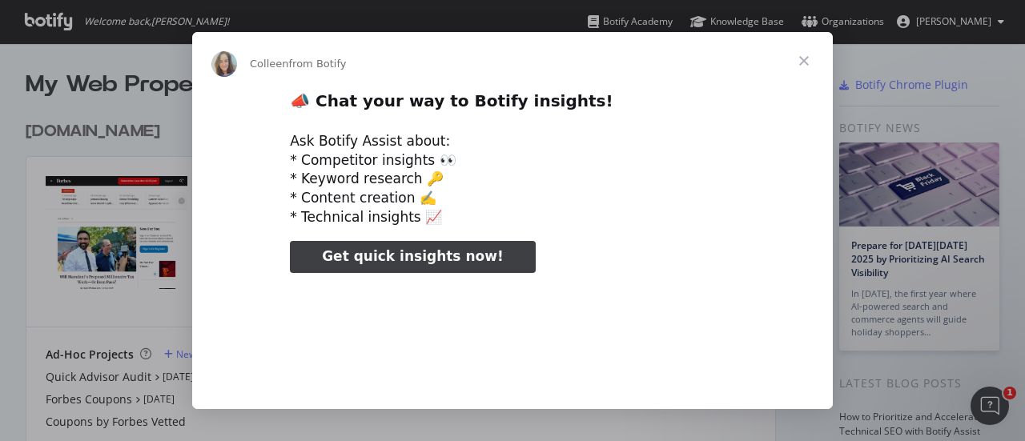
type input "371017"
click at [799, 60] on span "Close" at bounding box center [804, 61] width 58 height 58
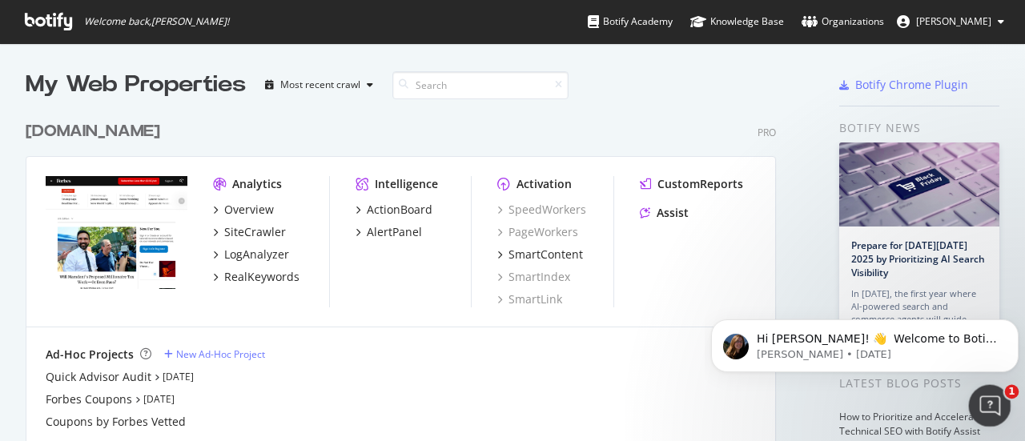
click at [989, 405] on icon "Open Intercom Messenger" at bounding box center [987, 404] width 26 height 26
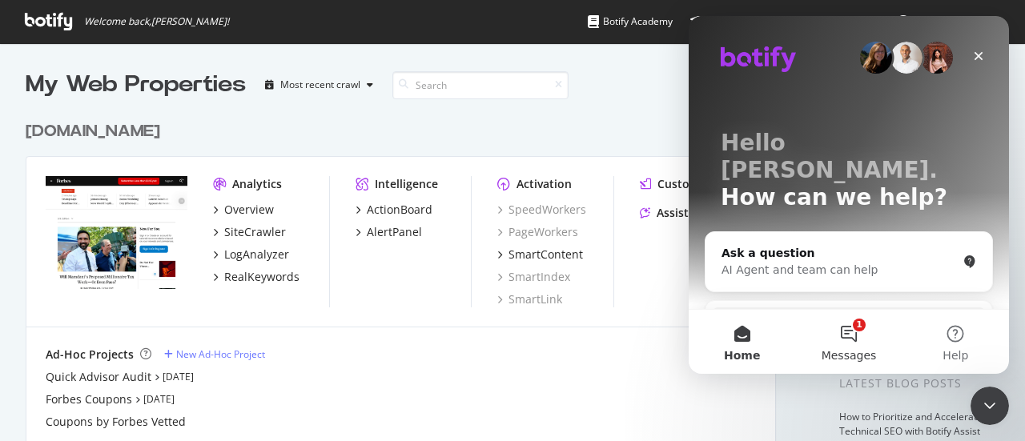
click at [852, 337] on button "1 Messages" at bounding box center [848, 342] width 106 height 64
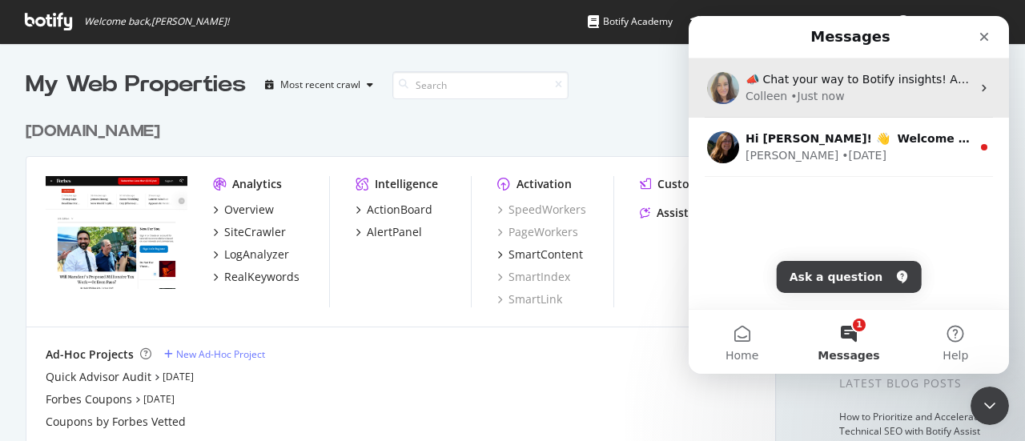
click at [842, 103] on div "Colleen • Just now" at bounding box center [858, 96] width 226 height 17
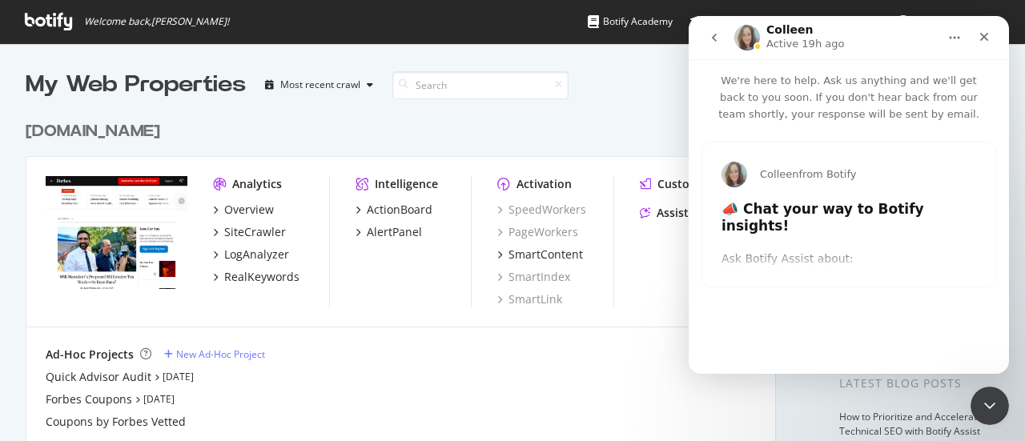
type input "211555"
click at [711, 36] on icon "go back" at bounding box center [714, 37] width 13 height 13
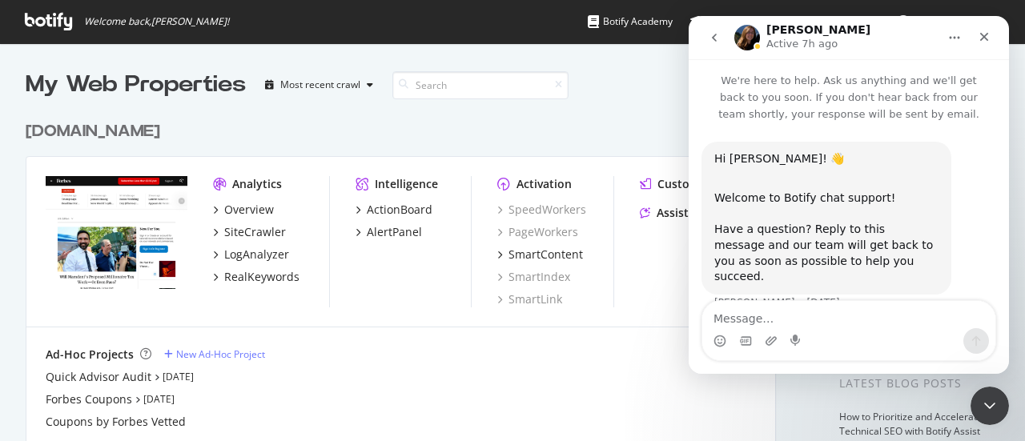
scroll to position [10, 0]
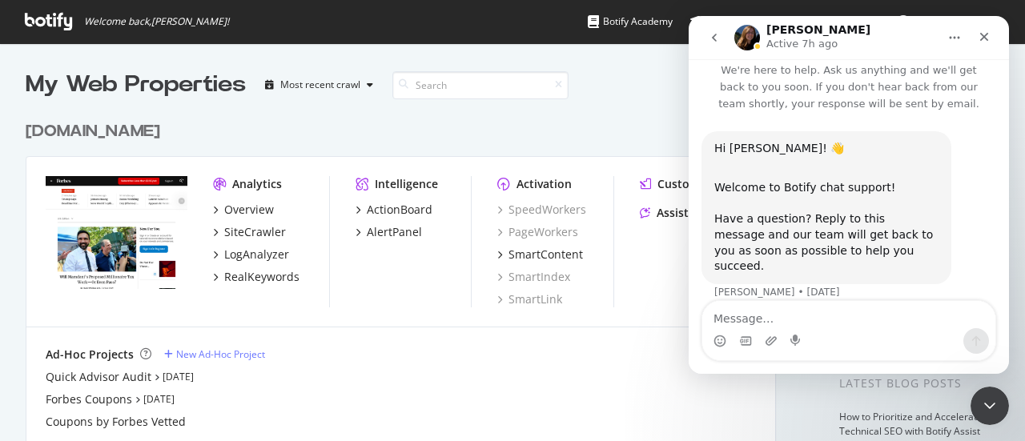
click at [786, 259] on div "Hi Harper! 👋 Welcome to Botify chat support! Have a question? Reply to this mes…" at bounding box center [826, 207] width 250 height 153
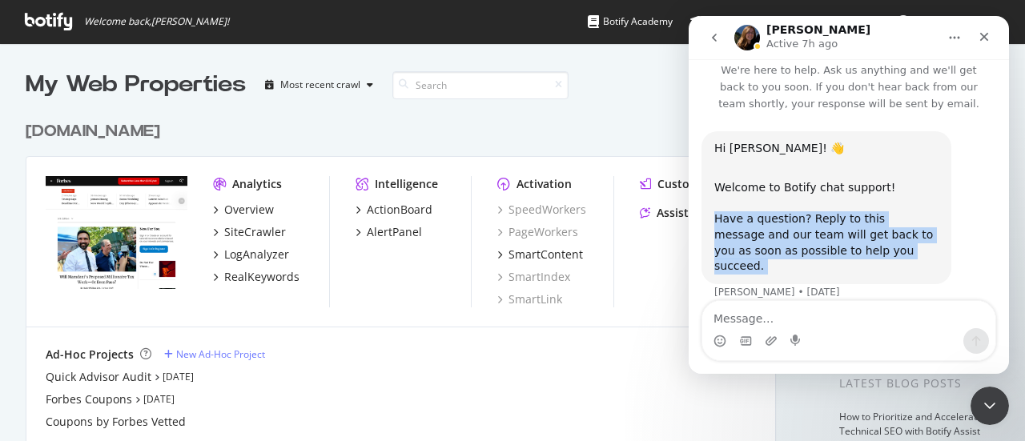
click at [786, 259] on div "Hi Harper! 👋 Welcome to Botify chat support! Have a question? Reply to this mes…" at bounding box center [826, 207] width 250 height 153
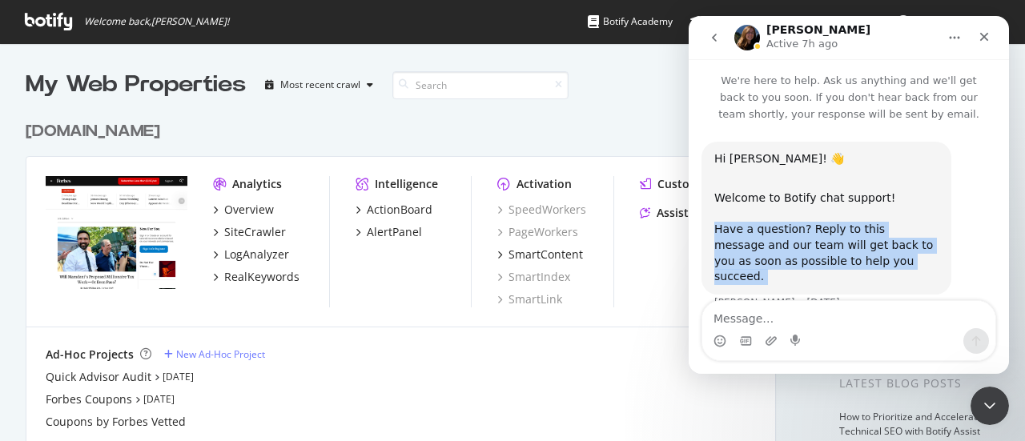
click at [719, 32] on icon "go back" at bounding box center [714, 37] width 13 height 13
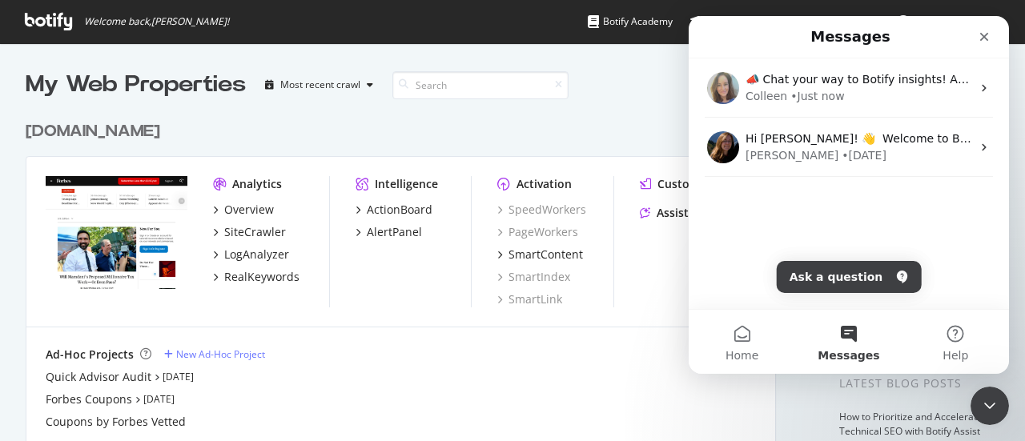
click at [556, 138] on div "forbes.com Pro" at bounding box center [401, 131] width 750 height 23
click at [989, 42] on icon "Close" at bounding box center [983, 36] width 13 height 13
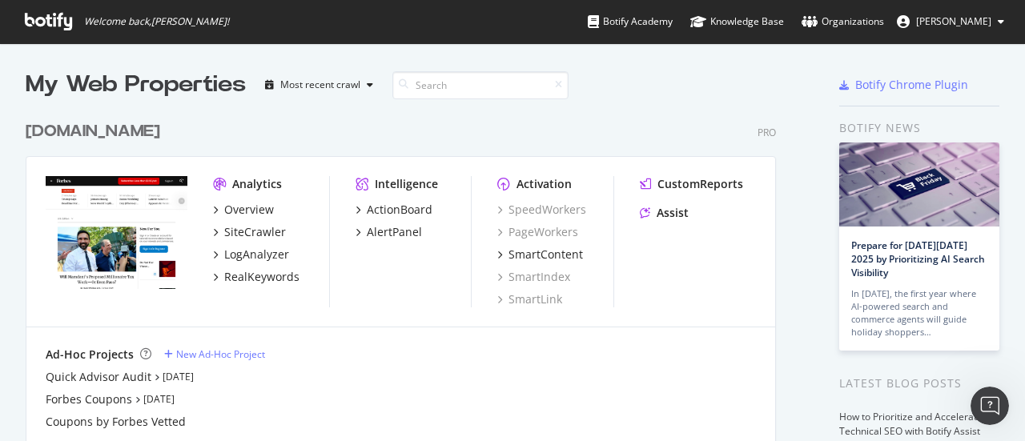
click at [151, 21] on span "Welcome back, Harper Kaur !" at bounding box center [156, 21] width 145 height 13
click at [84, 34] on span "Welcome back, Harper Kaur !" at bounding box center [127, 21] width 230 height 43
click at [43, 18] on icon at bounding box center [48, 22] width 47 height 18
click at [46, 17] on icon at bounding box center [48, 22] width 47 height 18
click at [99, 223] on img "grid" at bounding box center [117, 233] width 142 height 114
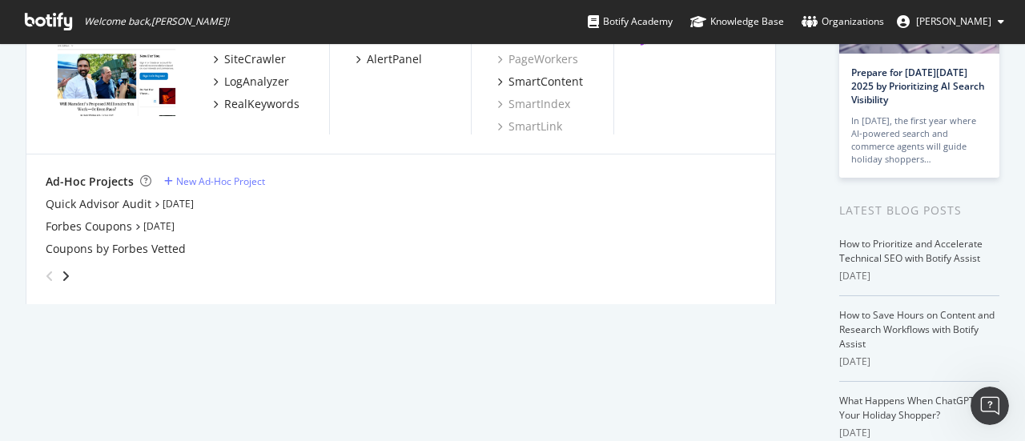
scroll to position [174, 0]
click at [107, 227] on div "Forbes Coupons" at bounding box center [89, 226] width 86 height 16
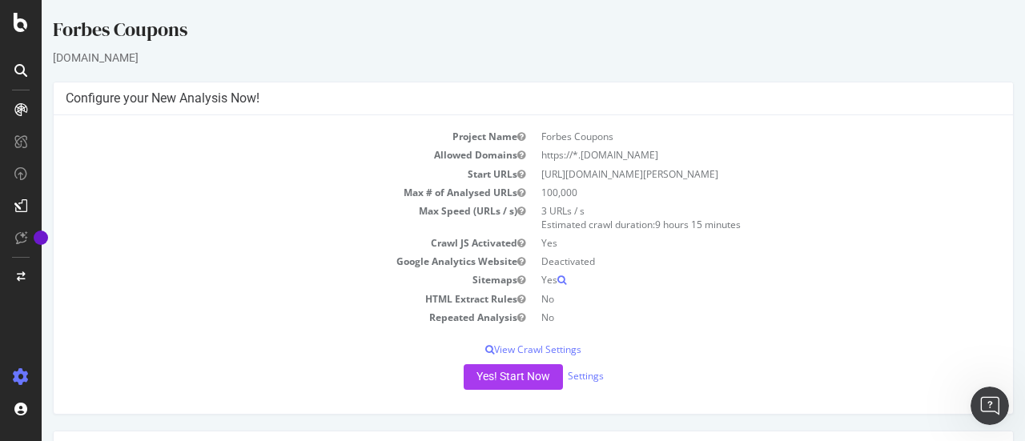
click at [286, 234] on td "Crawl JS Activated" at bounding box center [300, 243] width 468 height 18
click at [14, 30] on icon at bounding box center [21, 22] width 14 height 19
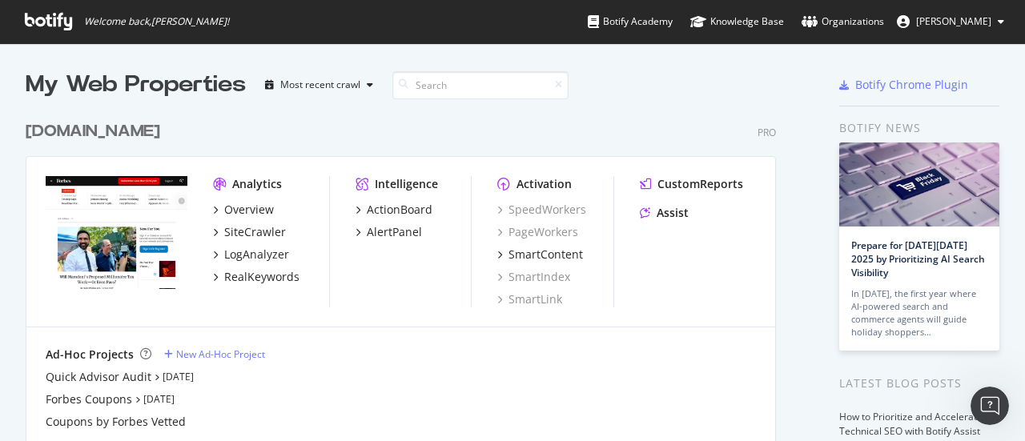
scroll to position [37, 0]
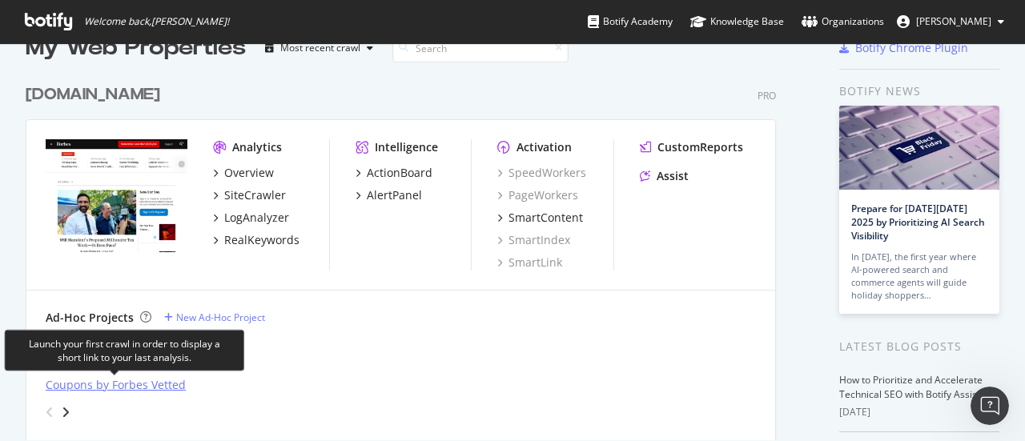
click at [109, 379] on div "Coupons by Forbes Vetted" at bounding box center [116, 385] width 140 height 16
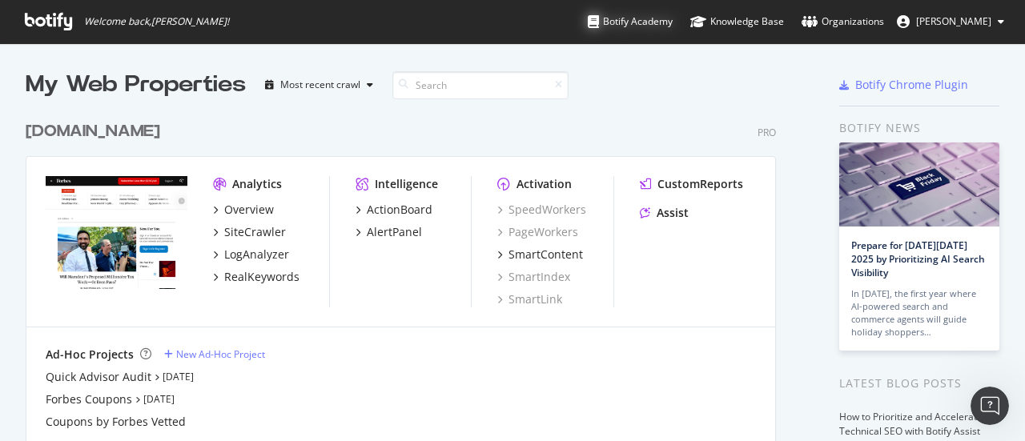
click at [632, 24] on div "Botify Academy" at bounding box center [630, 22] width 85 height 16
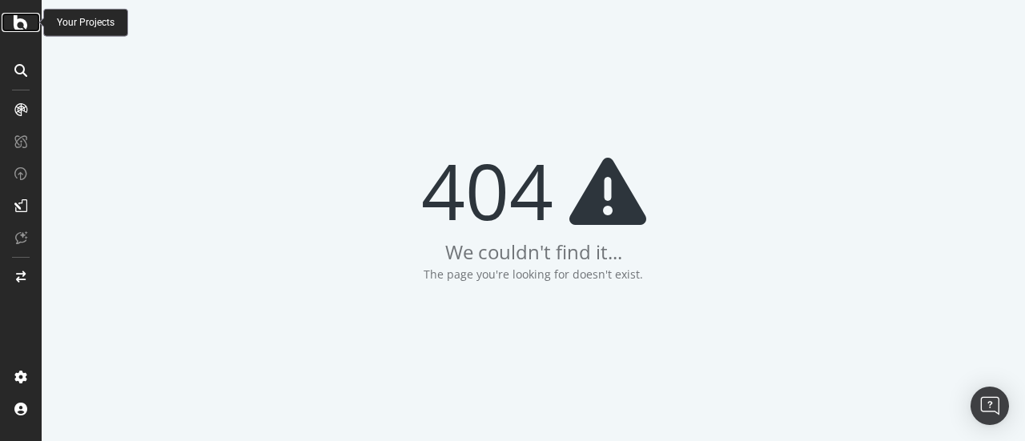
click at [34, 25] on div at bounding box center [21, 22] width 38 height 19
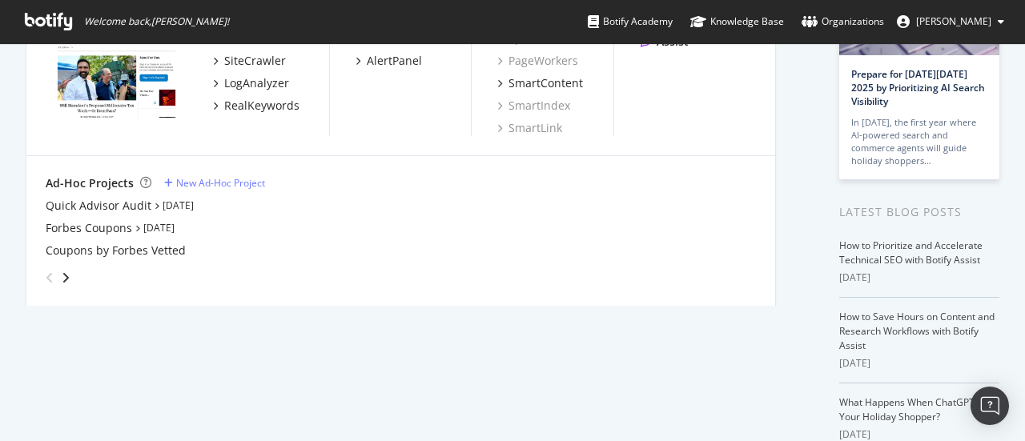
scroll to position [172, 0]
click at [89, 223] on div "Forbes Coupons" at bounding box center [89, 227] width 86 height 16
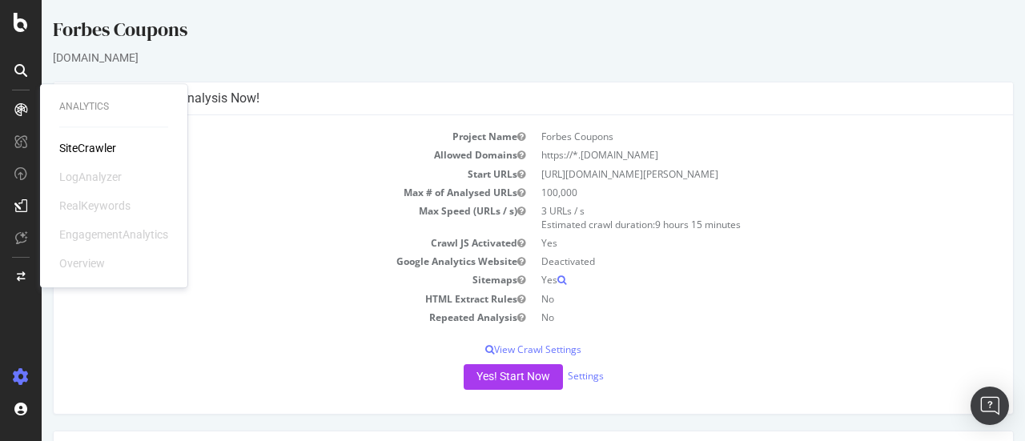
click at [235, 90] on h4 "Configure your New Analysis Now!" at bounding box center [533, 98] width 935 height 16
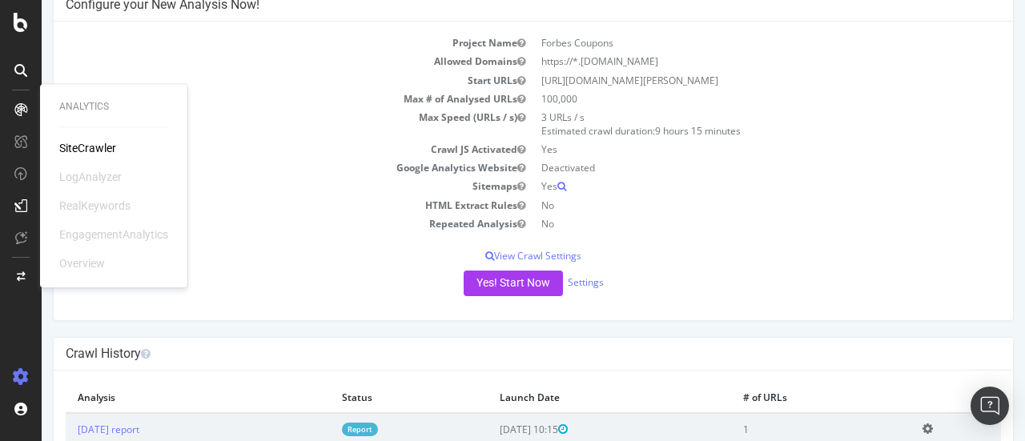
scroll to position [94, 0]
click at [542, 253] on p "View Crawl Settings" at bounding box center [533, 255] width 935 height 14
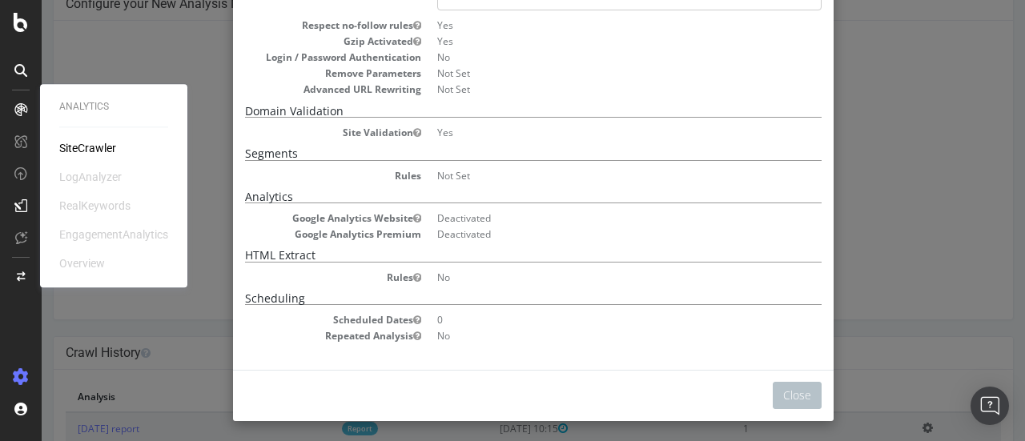
scroll to position [0, 0]
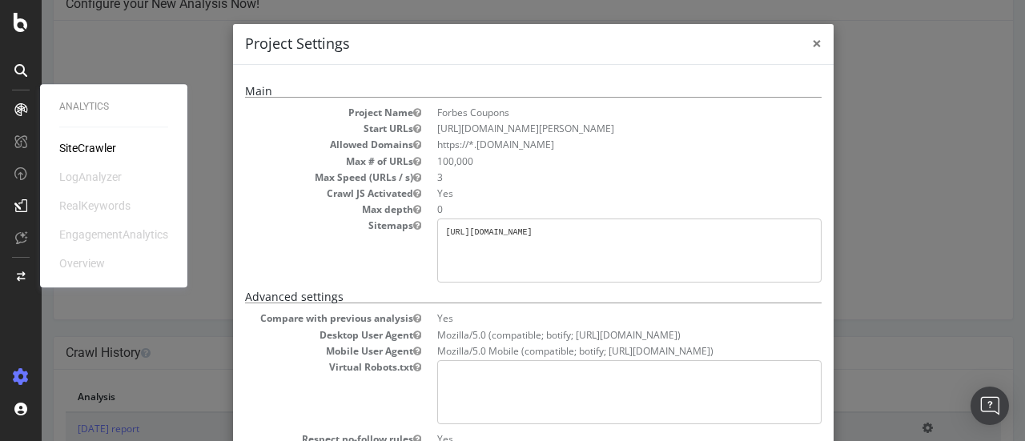
click at [812, 46] on span "×" at bounding box center [817, 43] width 10 height 22
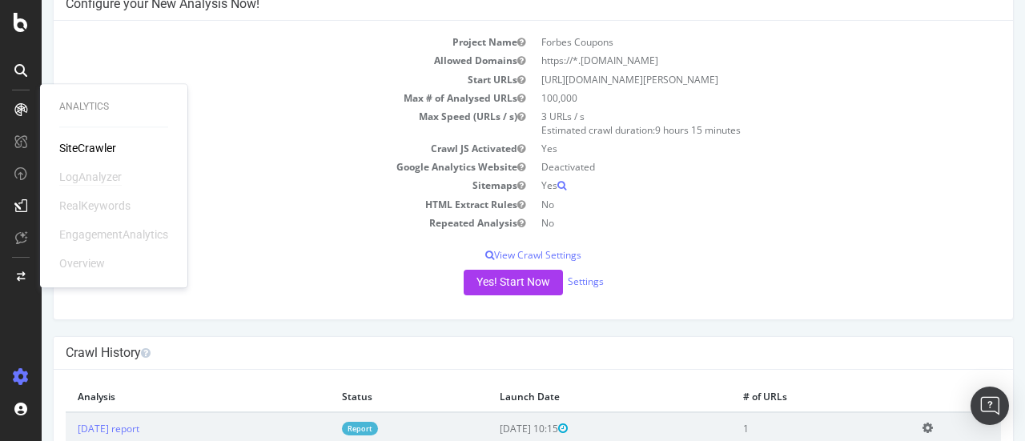
click at [82, 173] on div "LogAnalyzer" at bounding box center [90, 177] width 62 height 16
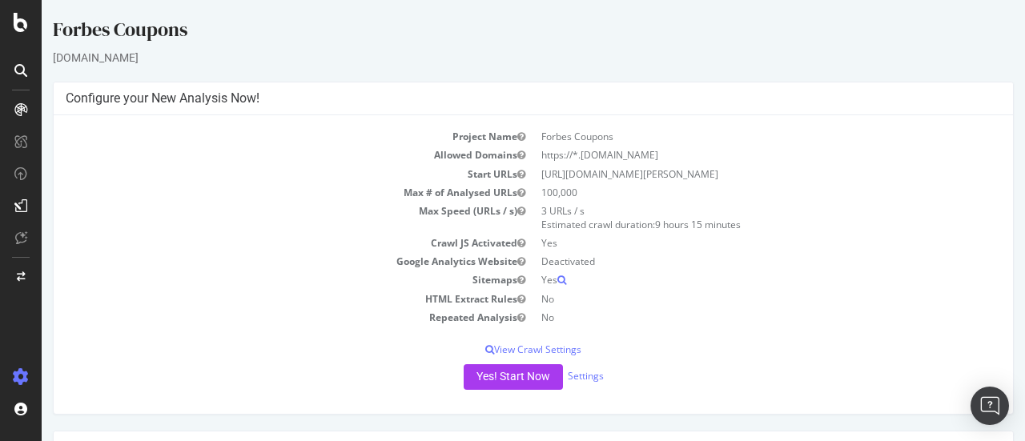
click at [246, 100] on h4 "Configure your New Analysis Now!" at bounding box center [533, 98] width 935 height 16
click at [584, 381] on link "Settings" at bounding box center [586, 376] width 36 height 14
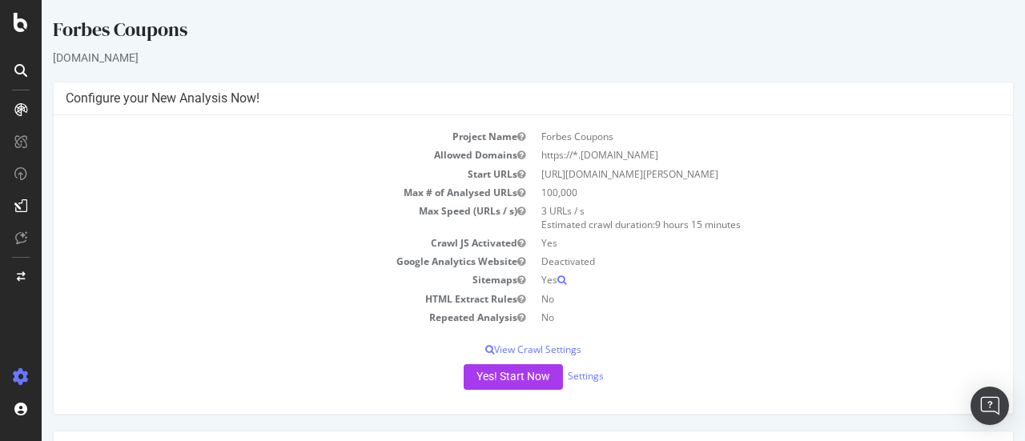
click at [151, 90] on h4 "Configure your New Analysis Now!" at bounding box center [533, 98] width 935 height 16
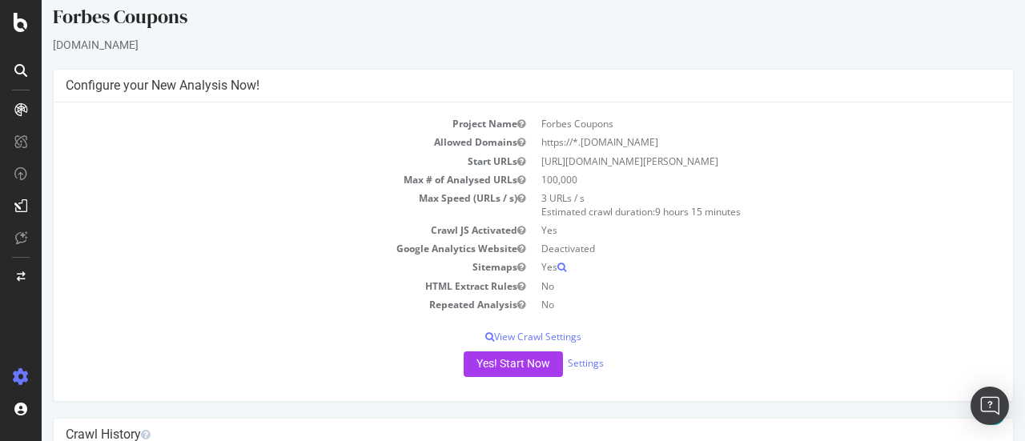
scroll to position [3, 0]
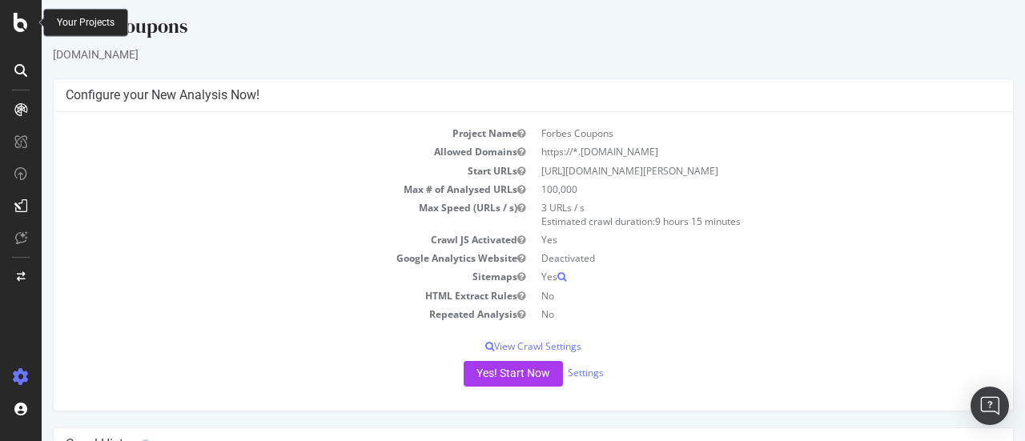
click at [100, 59] on div "[DOMAIN_NAME]" at bounding box center [533, 54] width 961 height 16
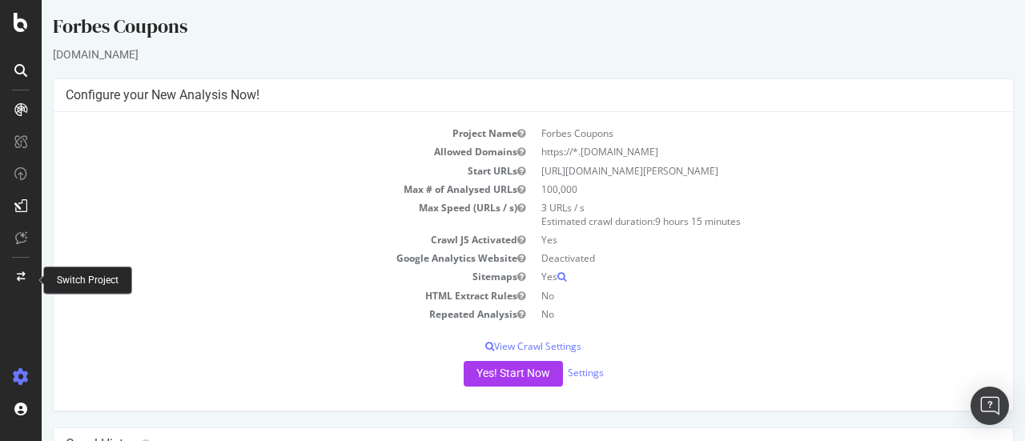
click at [18, 273] on icon at bounding box center [21, 277] width 9 height 10
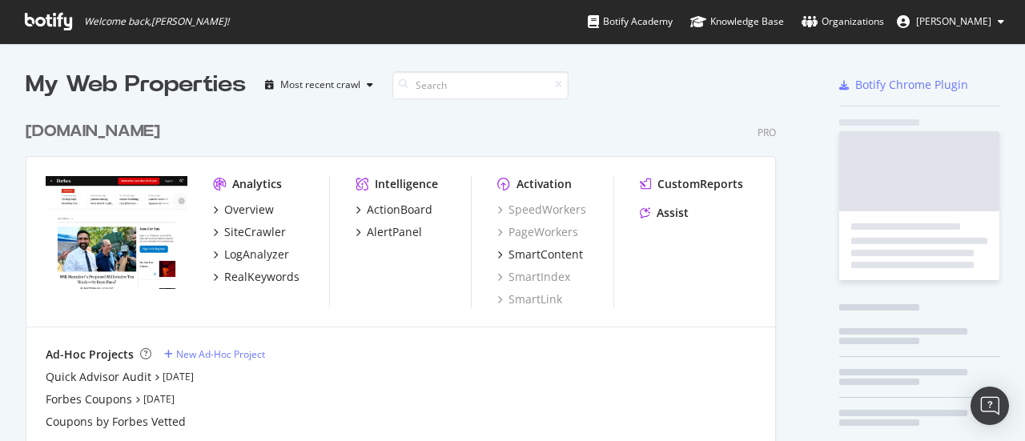
scroll to position [429, 1000]
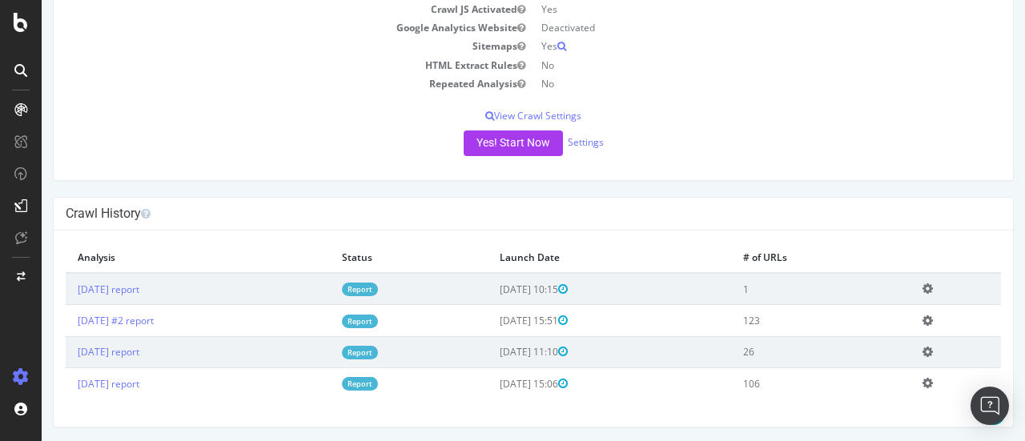
scroll to position [234, 0]
click at [927, 288] on icon at bounding box center [927, 289] width 10 height 12
click at [949, 325] on td "Add name Delete analysis" at bounding box center [955, 320] width 90 height 31
click at [922, 319] on icon at bounding box center [927, 321] width 10 height 12
click at [949, 319] on td "Add name Delete analysis" at bounding box center [955, 320] width 90 height 31
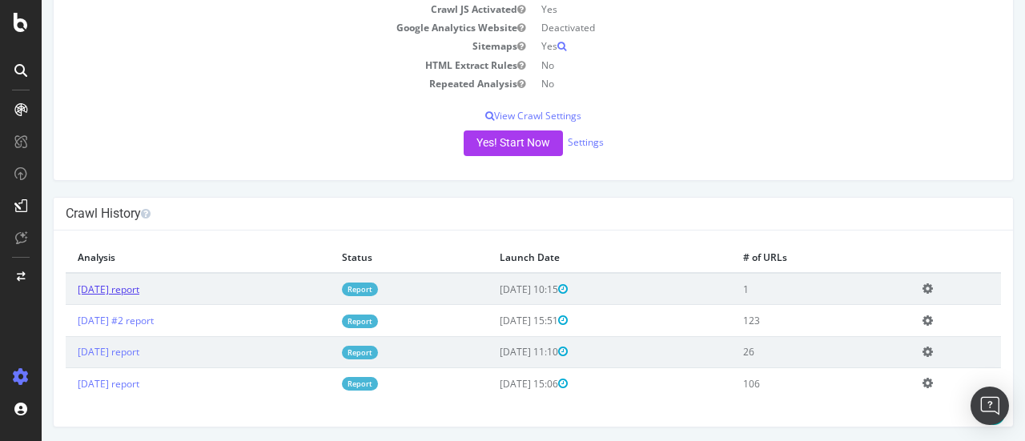
click at [139, 287] on link "[DATE] report" at bounding box center [109, 290] width 62 height 14
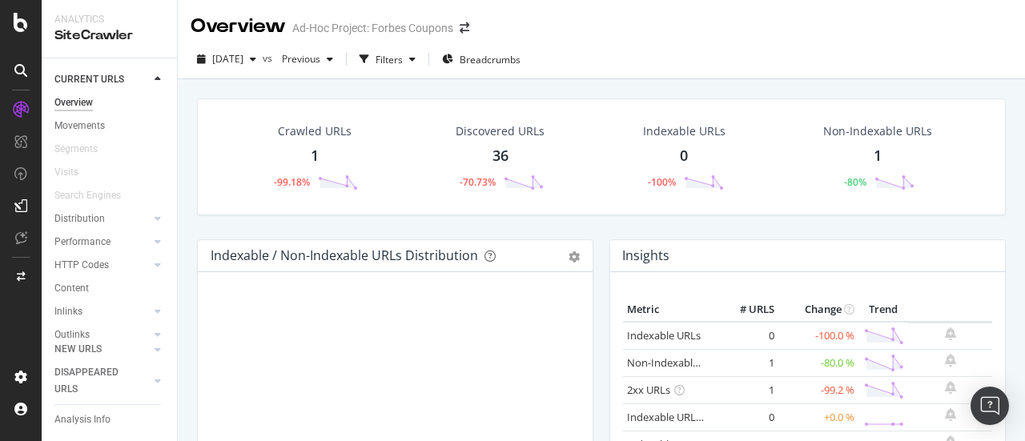
scroll to position [19, 0]
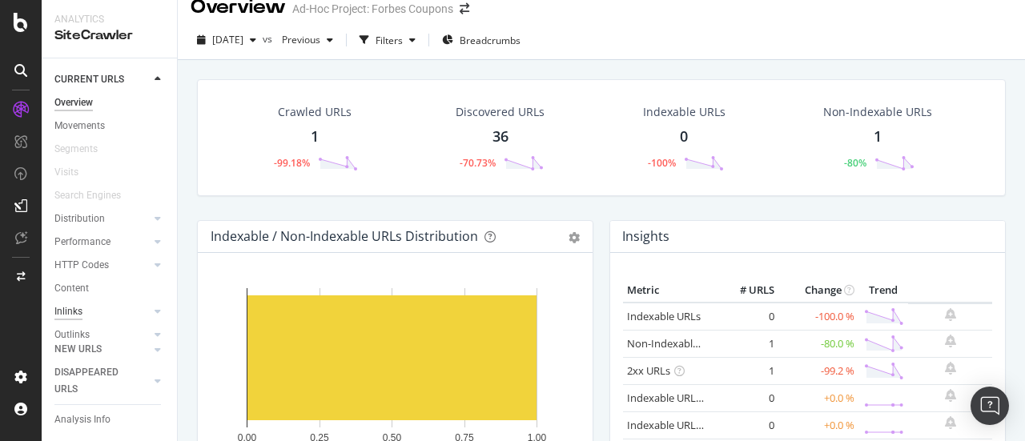
click at [66, 315] on div "Inlinks" at bounding box center [68, 311] width 28 height 17
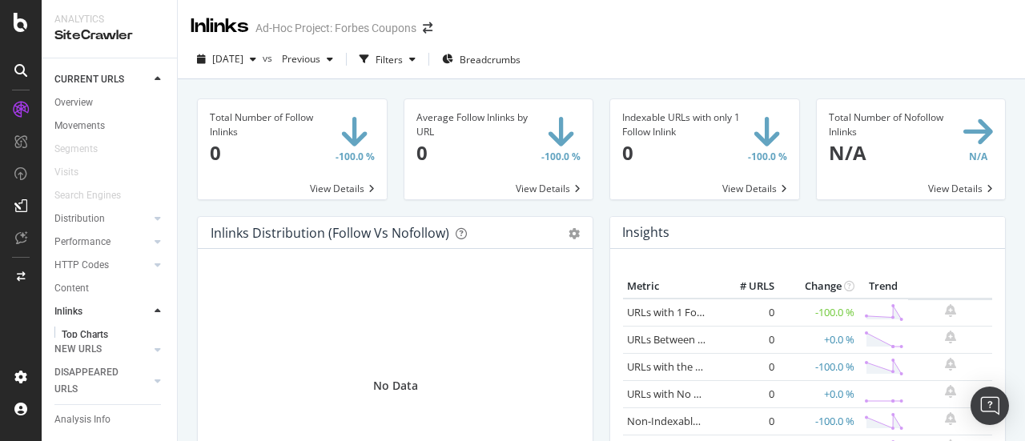
click at [155, 313] on icon at bounding box center [158, 312] width 6 height 10
click at [74, 333] on div "Outlinks" at bounding box center [71, 335] width 35 height 17
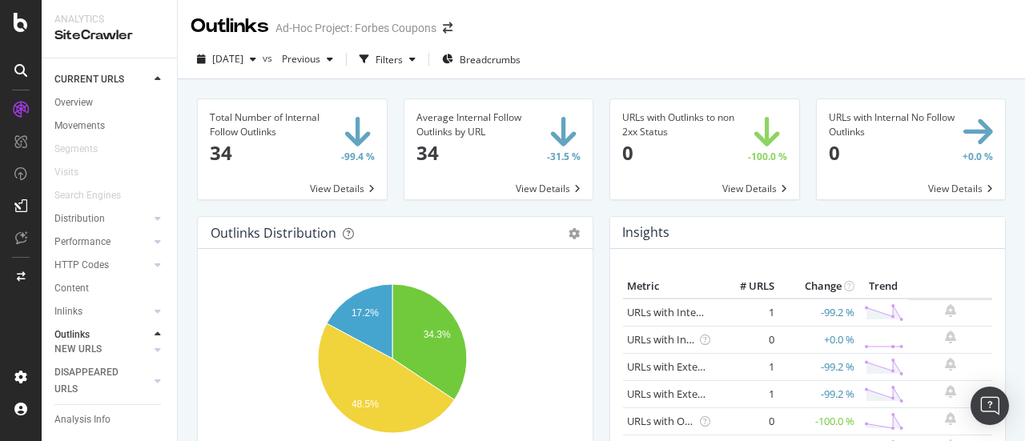
click at [331, 187] on span at bounding box center [292, 149] width 189 height 100
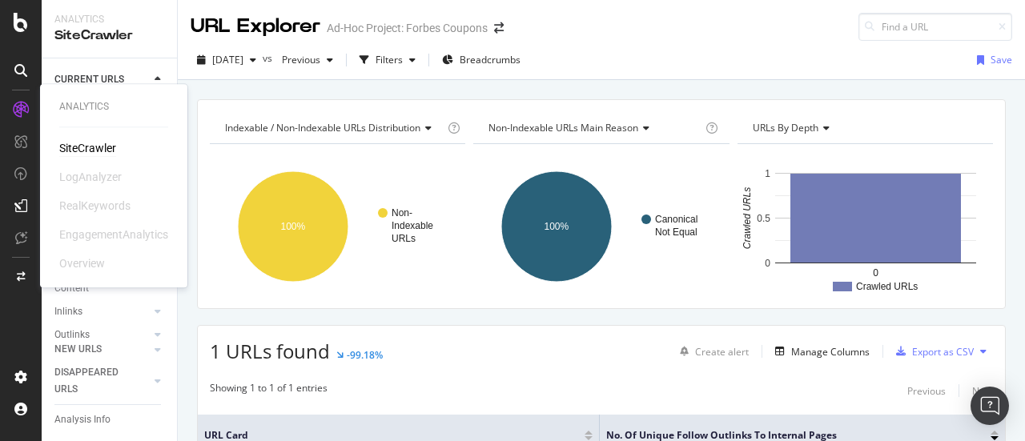
click at [70, 148] on div "SiteCrawler" at bounding box center [87, 148] width 57 height 16
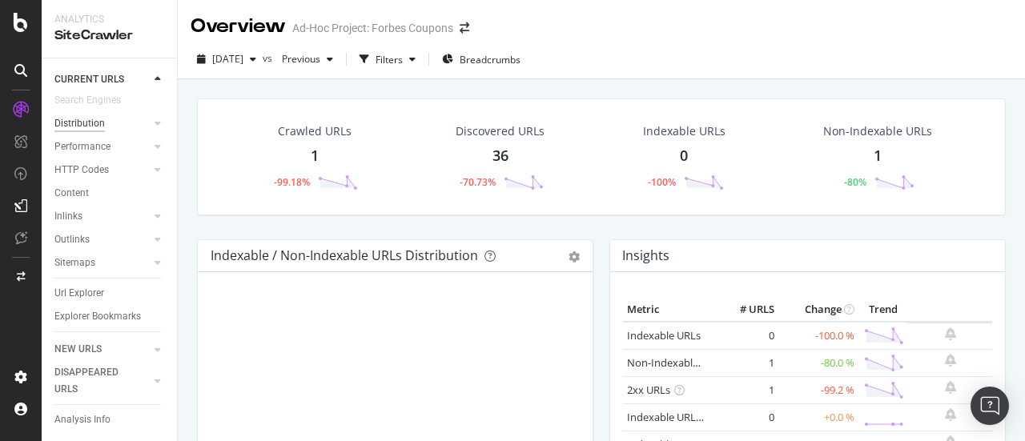
scroll to position [112, 0]
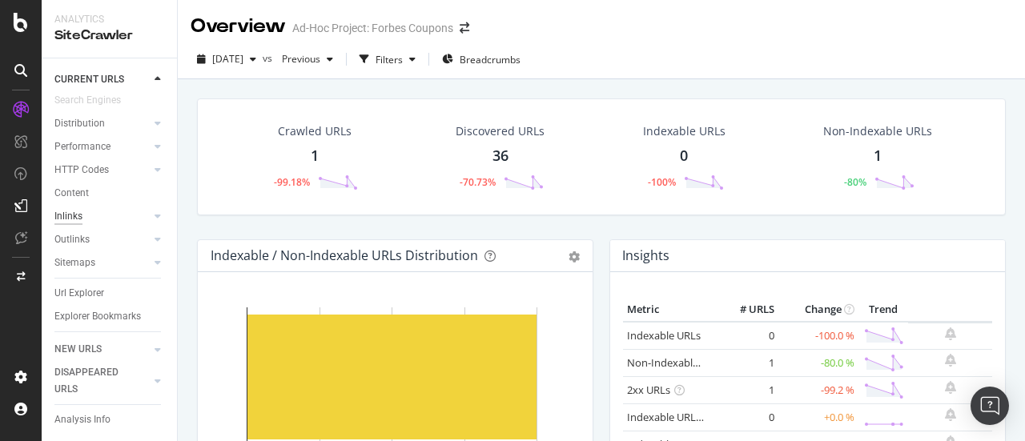
click at [70, 208] on div "Inlinks" at bounding box center [68, 216] width 28 height 17
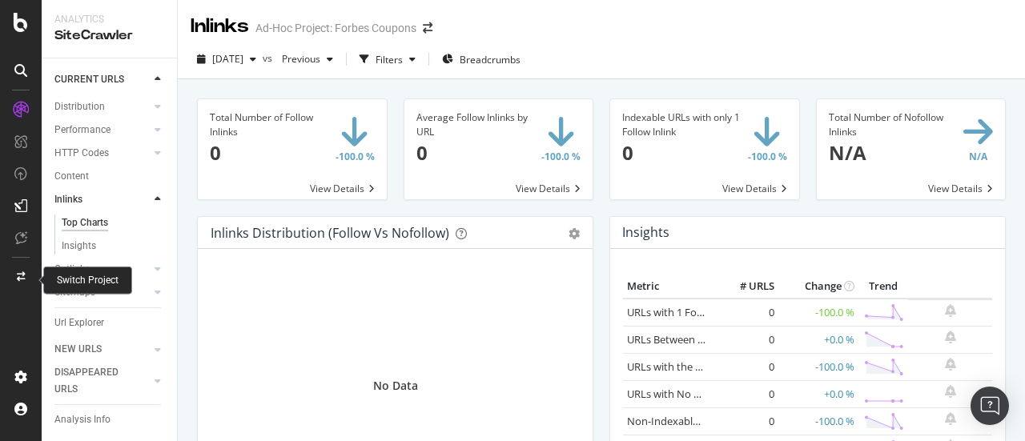
click at [17, 274] on icon at bounding box center [21, 277] width 9 height 10
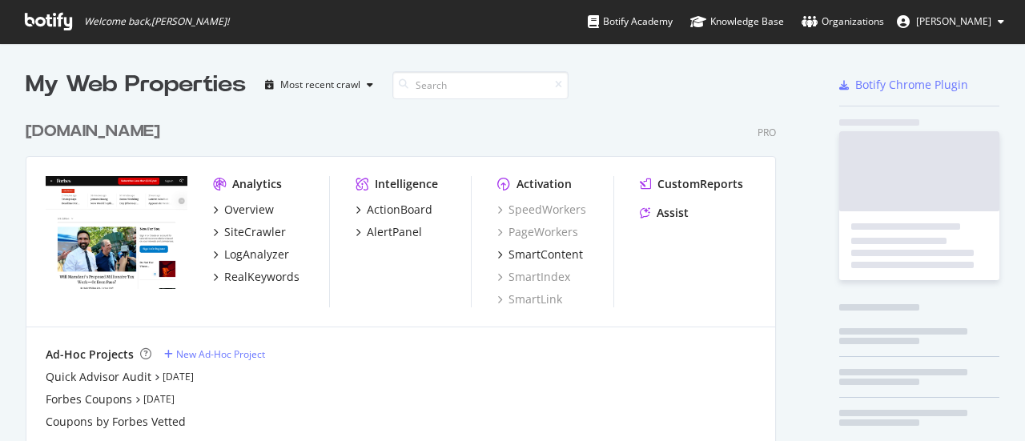
scroll to position [363, 750]
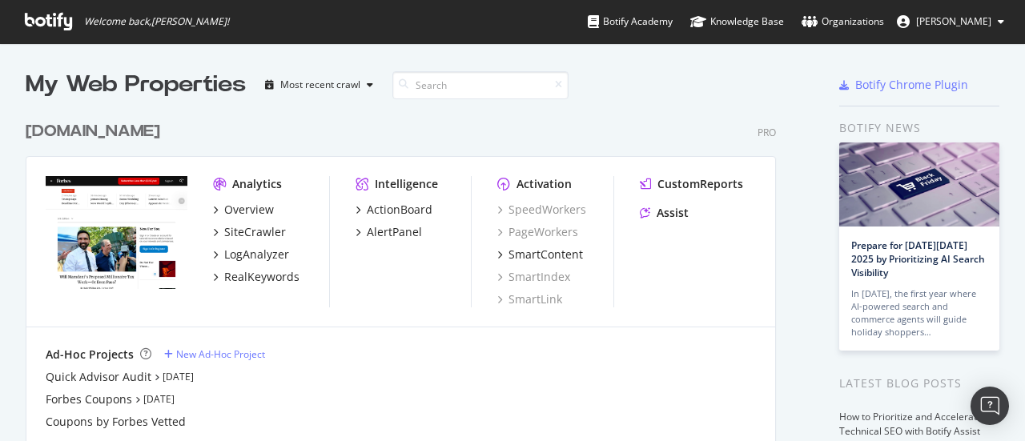
click at [60, 18] on icon at bounding box center [48, 22] width 47 height 18
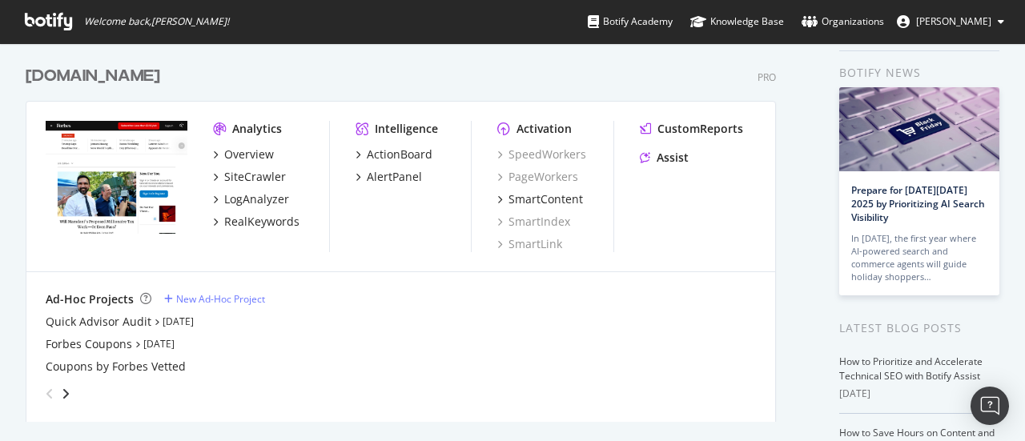
scroll to position [54, 0]
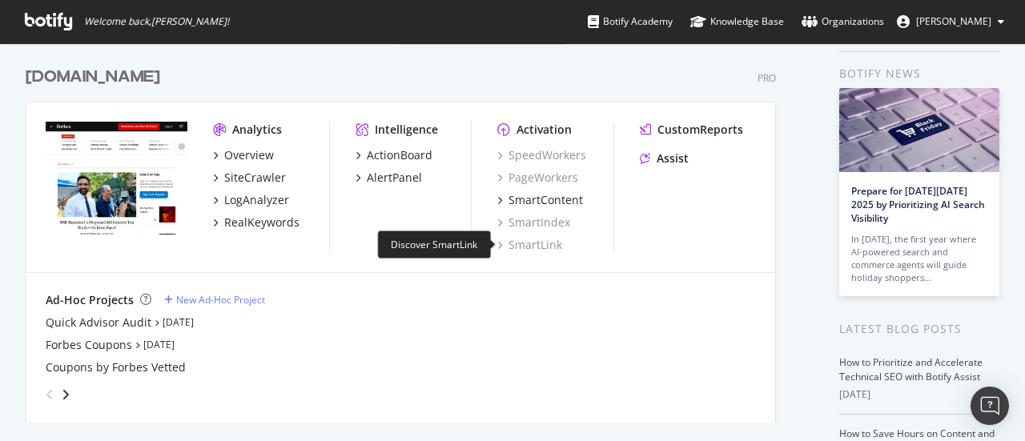
click at [532, 251] on div "SmartLink" at bounding box center [529, 245] width 65 height 16
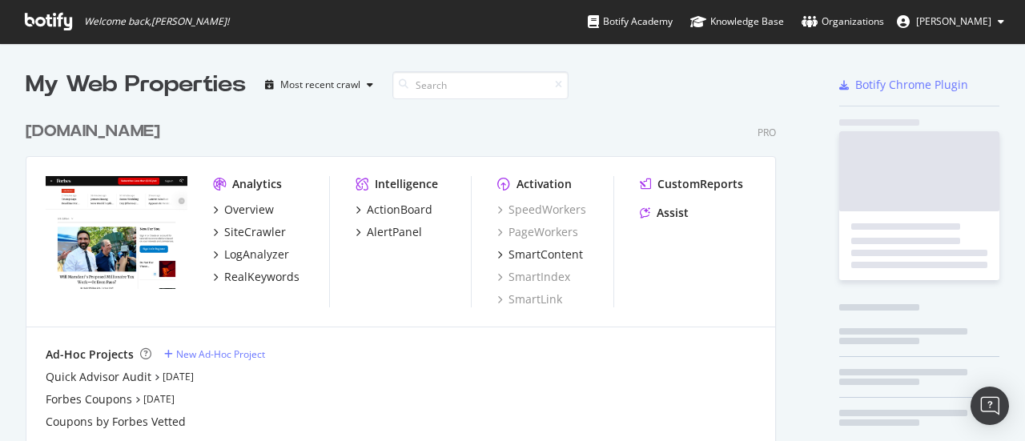
scroll to position [429, 1000]
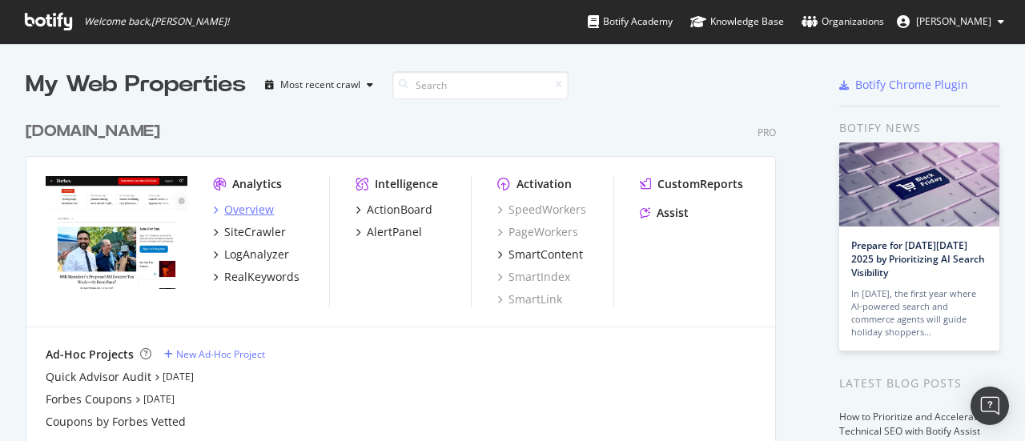
click at [258, 212] on div "Overview" at bounding box center [249, 210] width 50 height 16
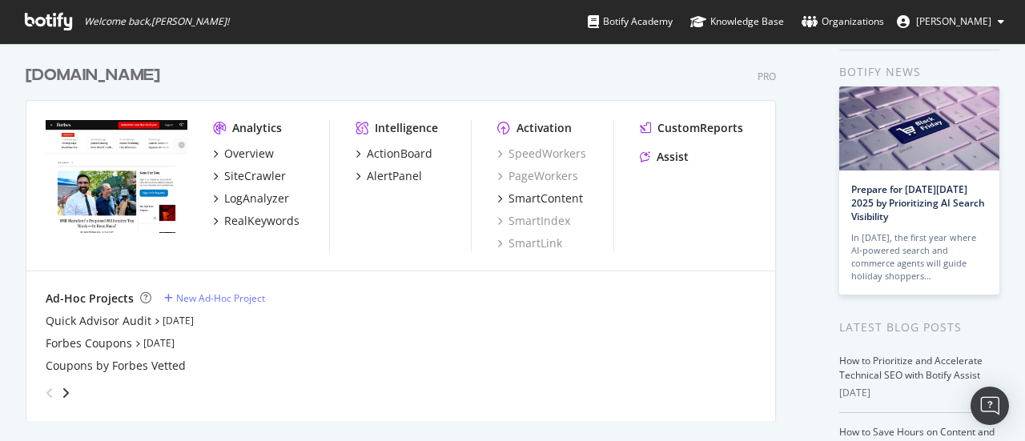
scroll to position [57, 0]
click at [67, 390] on icon "angle-right" at bounding box center [66, 392] width 8 height 13
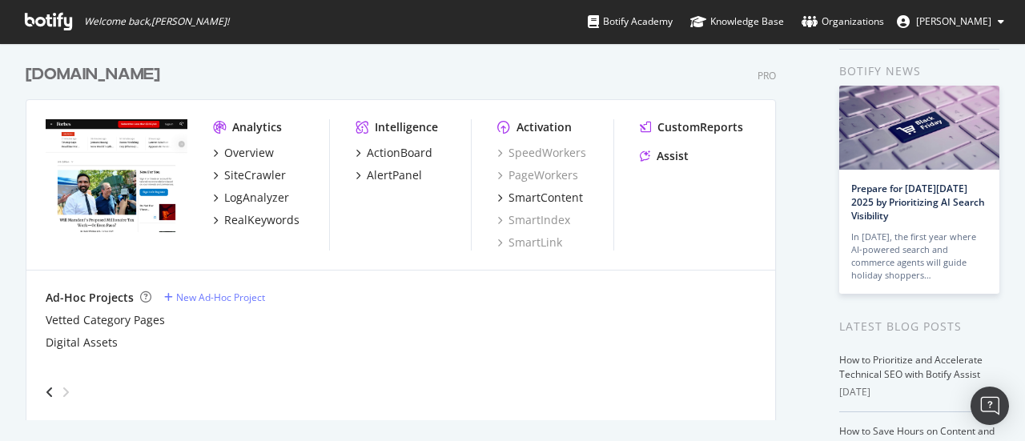
click at [54, 391] on div "angle-left" at bounding box center [49, 392] width 21 height 26
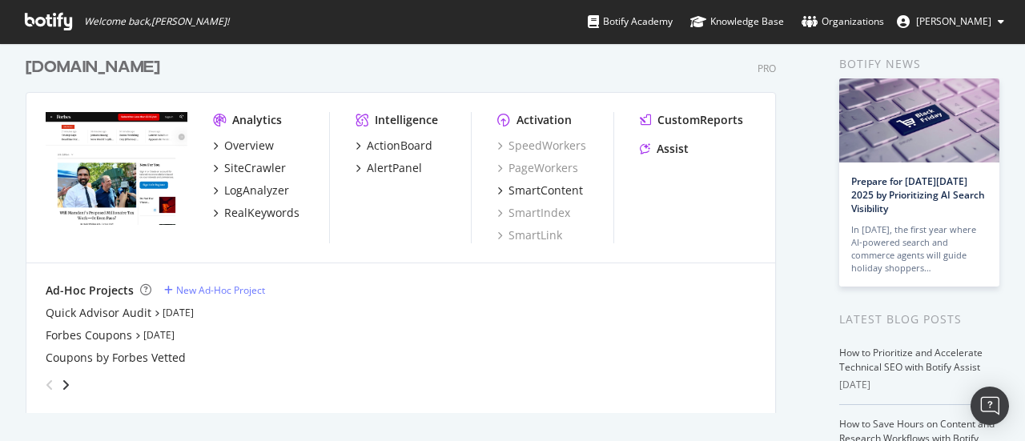
scroll to position [65, 0]
click at [64, 379] on icon "angle-right" at bounding box center [66, 384] width 8 height 13
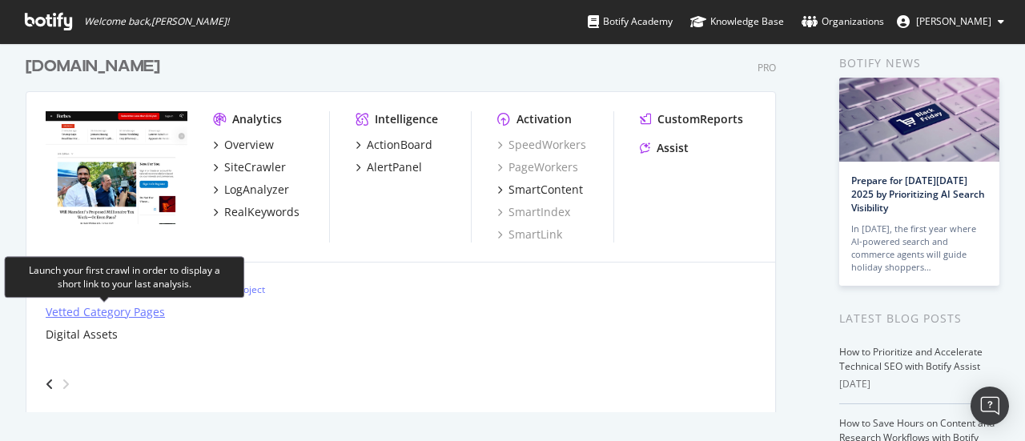
click at [126, 311] on div "Vetted Category Pages" at bounding box center [105, 312] width 119 height 16
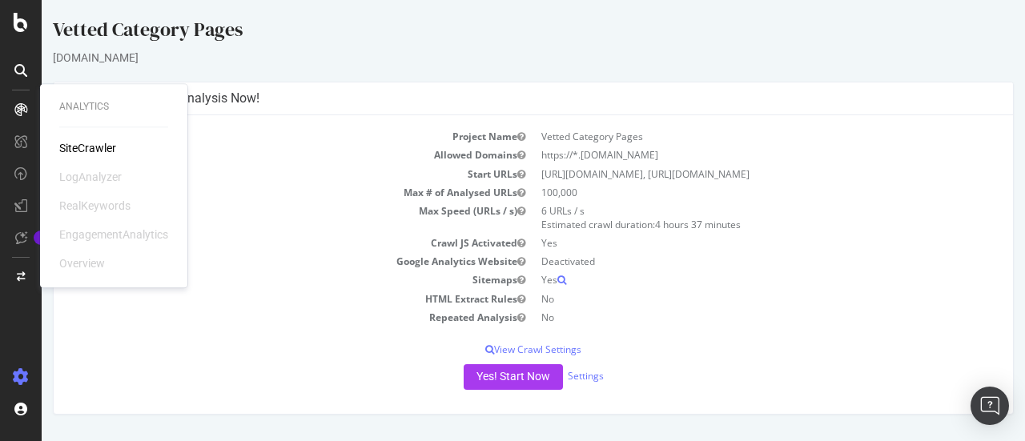
click at [568, 138] on td "Vetted Category Pages" at bounding box center [767, 136] width 468 height 18
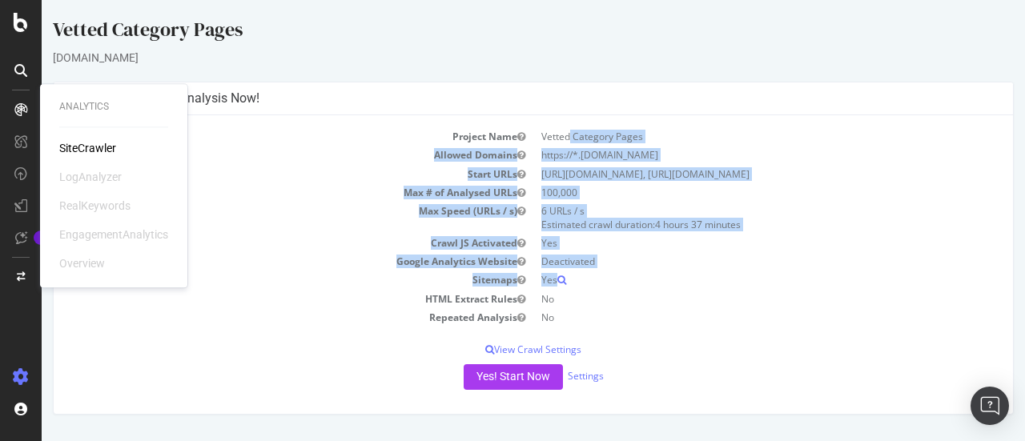
drag, startPoint x: 568, startPoint y: 138, endPoint x: 600, endPoint y: 280, distance: 145.3
click at [600, 280] on tbody "Project Name Vetted Category Pages Allowed Domains https://*.forbes.com Start U…" at bounding box center [533, 226] width 935 height 199
click at [600, 280] on td "Yes" at bounding box center [767, 280] width 468 height 18
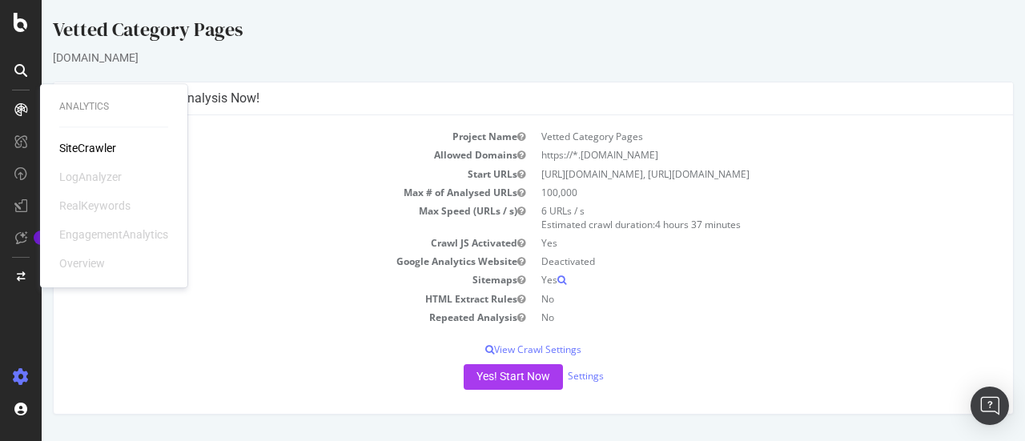
click at [594, 300] on td "No" at bounding box center [767, 299] width 468 height 18
click at [266, 130] on td "Project Name" at bounding box center [300, 136] width 468 height 18
click at [91, 71] on div "Vetted Category Pages forbes.com × × Configure your New Analysis Now! Project N…" at bounding box center [533, 215] width 983 height 399
click at [80, 57] on div "[DOMAIN_NAME]" at bounding box center [533, 58] width 961 height 16
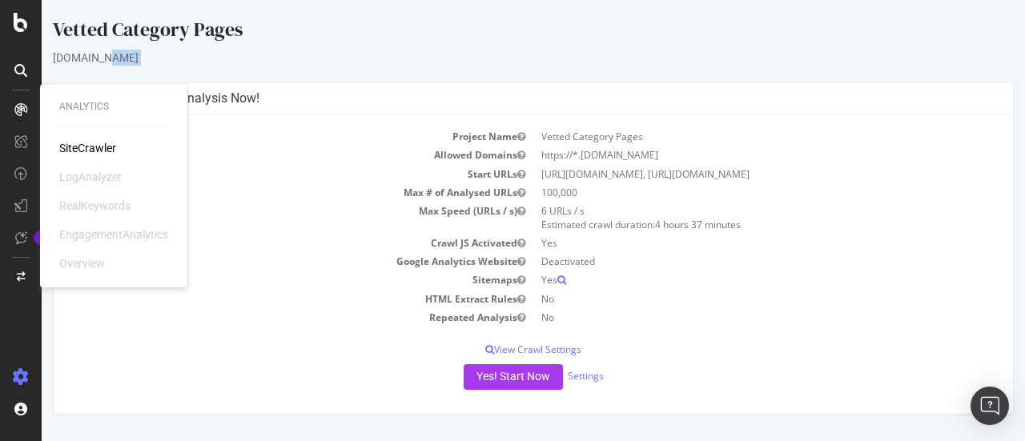
click at [80, 57] on div "[DOMAIN_NAME]" at bounding box center [533, 58] width 961 height 16
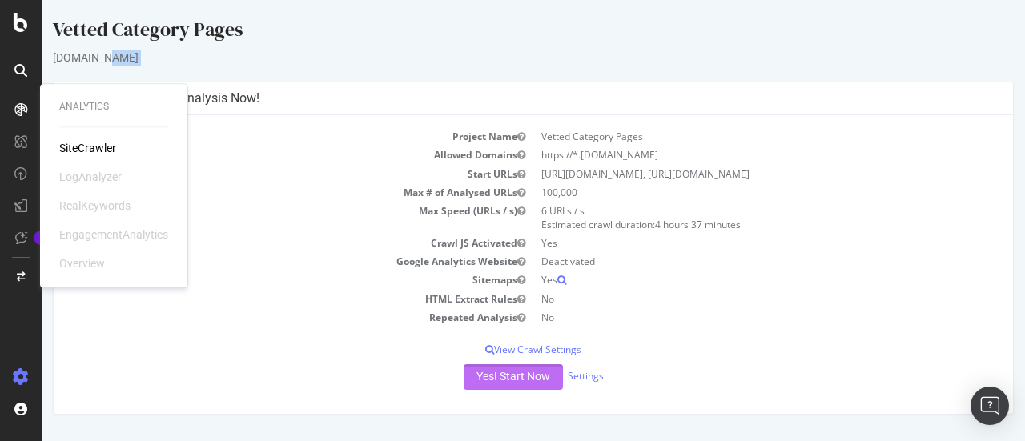
click at [516, 369] on button "Yes! Start Now" at bounding box center [513, 377] width 99 height 26
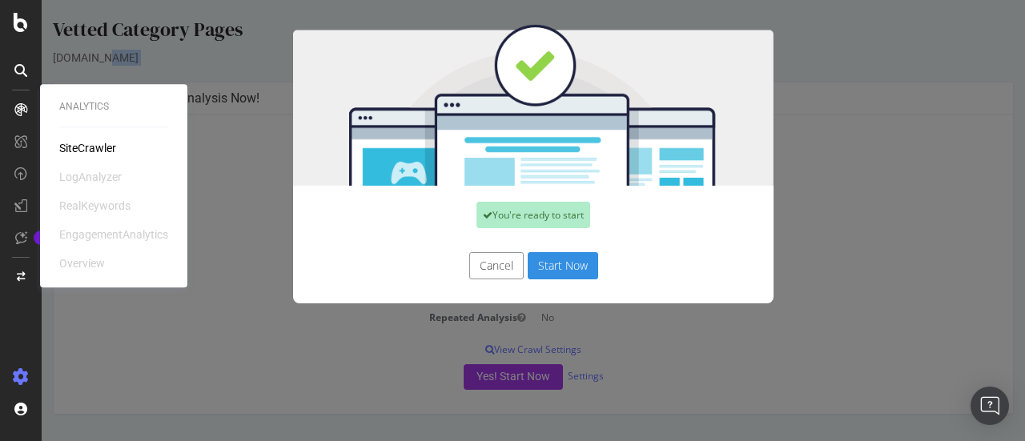
click at [570, 266] on button "Start Now" at bounding box center [563, 265] width 70 height 27
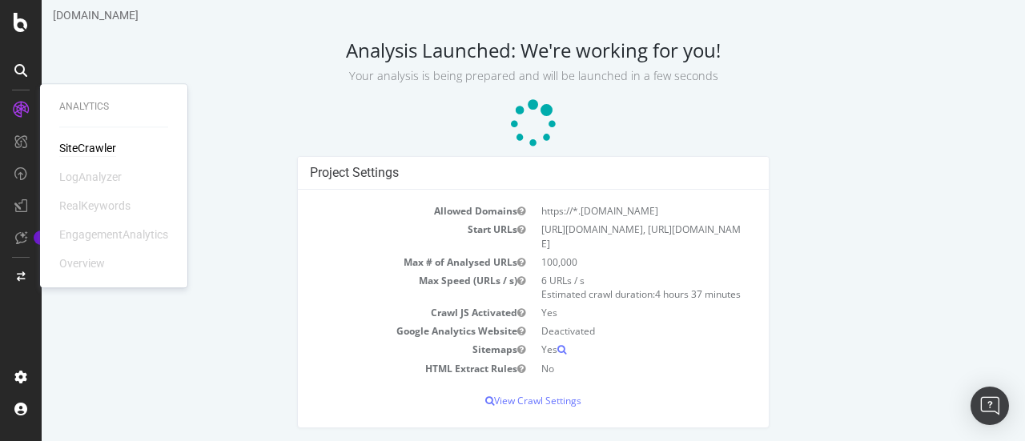
scroll to position [44, 0]
drag, startPoint x: 561, startPoint y: 258, endPoint x: 560, endPoint y: 334, distance: 76.1
click at [560, 334] on tbody "Allowed Domains https://*.forbes.com Start URLs https://www.forbes.com/sites/fo…" at bounding box center [533, 287] width 447 height 175
click at [560, 334] on td "Deactivated" at bounding box center [644, 329] width 223 height 18
drag, startPoint x: 543, startPoint y: 219, endPoint x: 608, endPoint y: 292, distance: 98.1
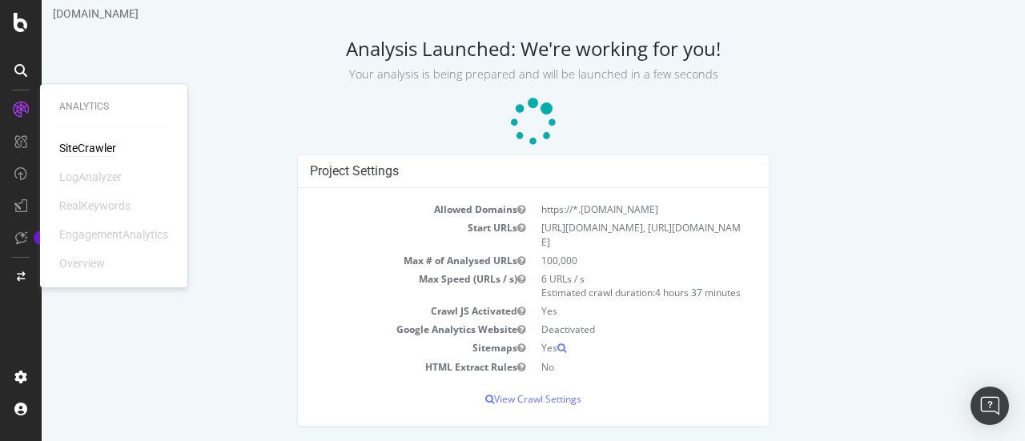
click at [608, 292] on tbody "Allowed Domains https://*.forbes.com Start URLs https://www.forbes.com/sites/fo…" at bounding box center [533, 287] width 447 height 175
click at [608, 292] on td "6 URLs / s Estimated crawl duration: 4 hours 37 minutes" at bounding box center [644, 286] width 223 height 32
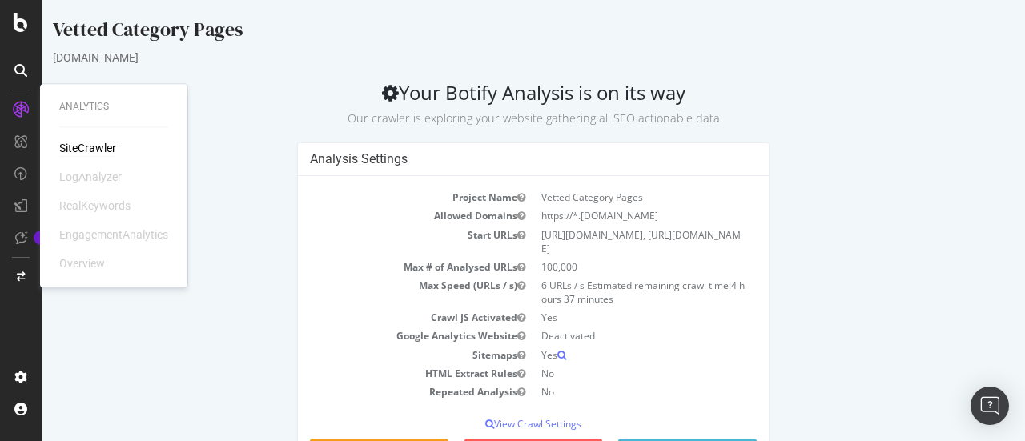
scroll to position [70, 0]
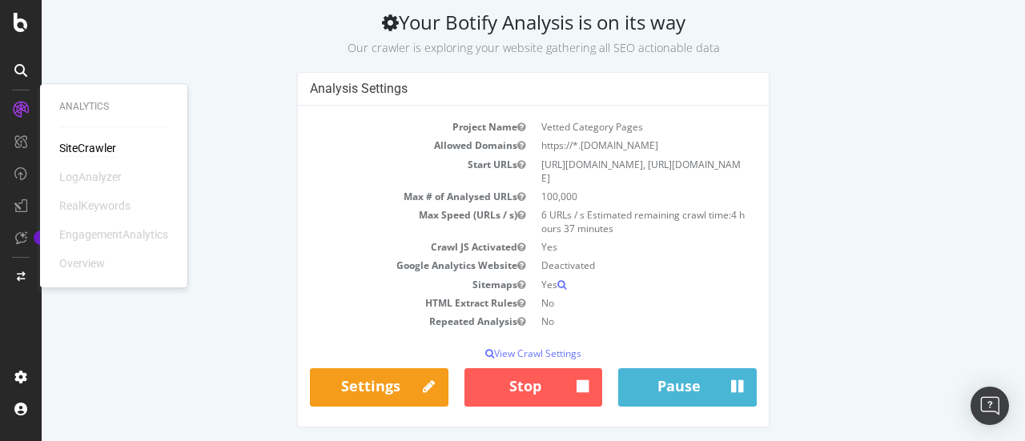
drag, startPoint x: 530, startPoint y: 165, endPoint x: 733, endPoint y: 176, distance: 202.8
click at [733, 176] on td "https://www.forbes.com/sites/forbes-personal-shopper/, https://www.forbes.com/v…" at bounding box center [644, 171] width 223 height 32
copy td "https://www.forbes.com/sites/forbes-personal-shopper/, https://www.forbes.com/v…"
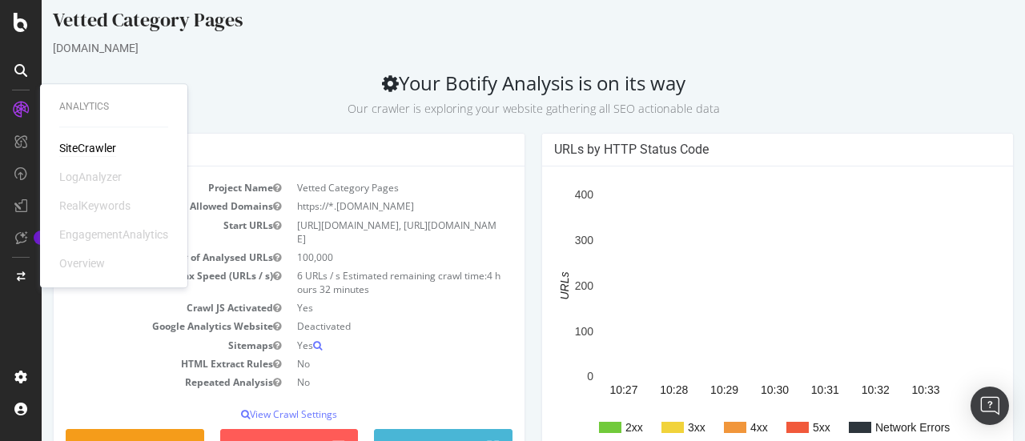
scroll to position [0, 0]
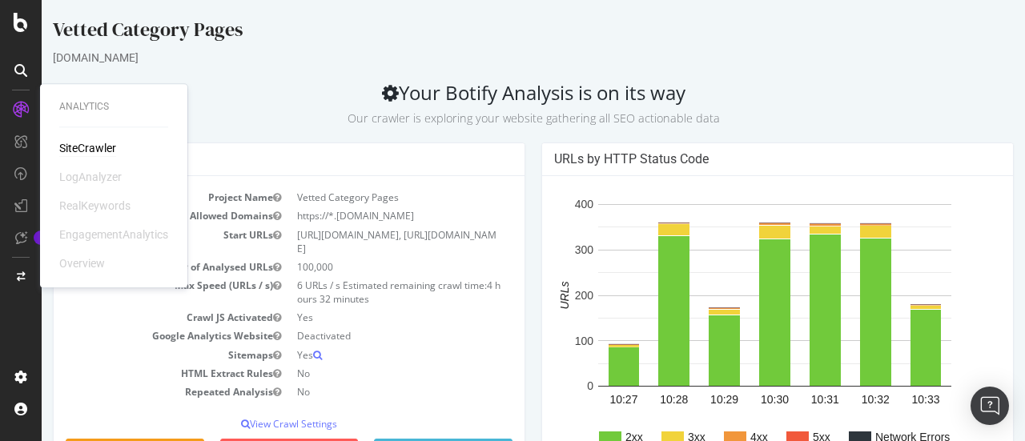
click at [549, 124] on small "Our crawler is exploring your website gathering all SEO actionable data" at bounding box center [533, 117] width 372 height 15
click at [416, 113] on small "Our crawler is exploring your website gathering all SEO actionable data" at bounding box center [533, 117] width 372 height 15
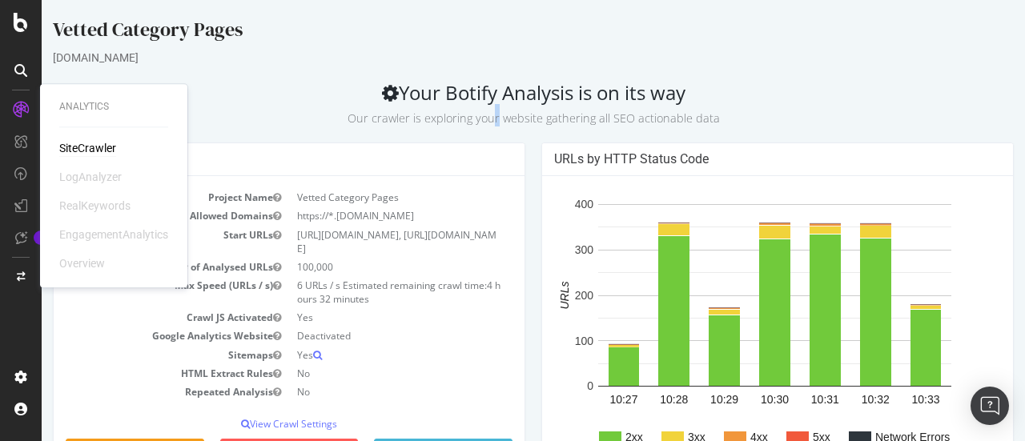
click at [416, 113] on small "Our crawler is exploring your website gathering all SEO actionable data" at bounding box center [533, 117] width 372 height 15
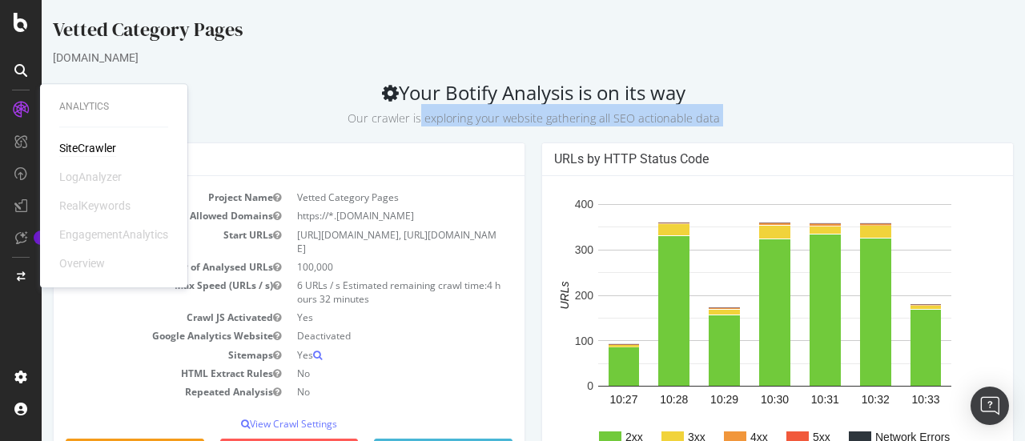
click at [416, 113] on small "Our crawler is exploring your website gathering all SEO actionable data" at bounding box center [533, 117] width 372 height 15
